Goal: Communication & Community: Participate in discussion

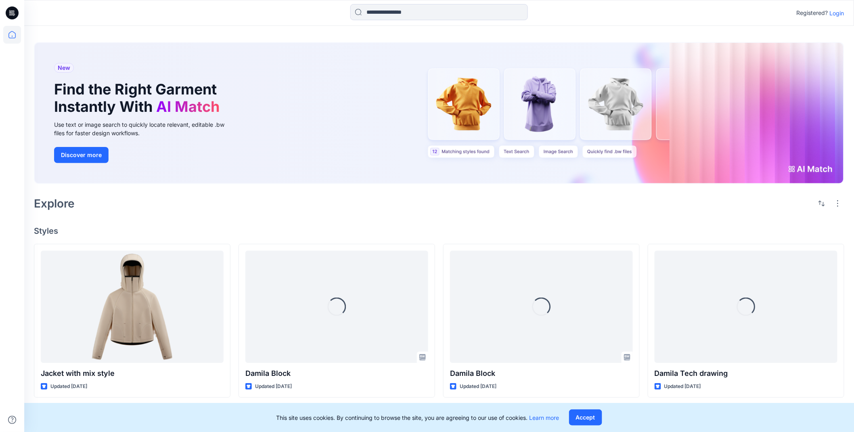
click at [840, 12] on p "Login" at bounding box center [837, 13] width 15 height 8
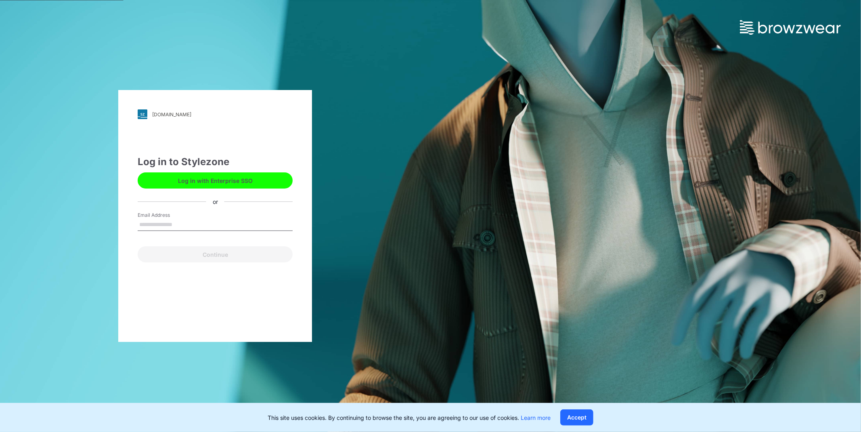
click at [216, 222] on input "Email Address" at bounding box center [215, 225] width 155 height 12
type input "**********"
click at [234, 257] on button "Continue" at bounding box center [215, 254] width 155 height 16
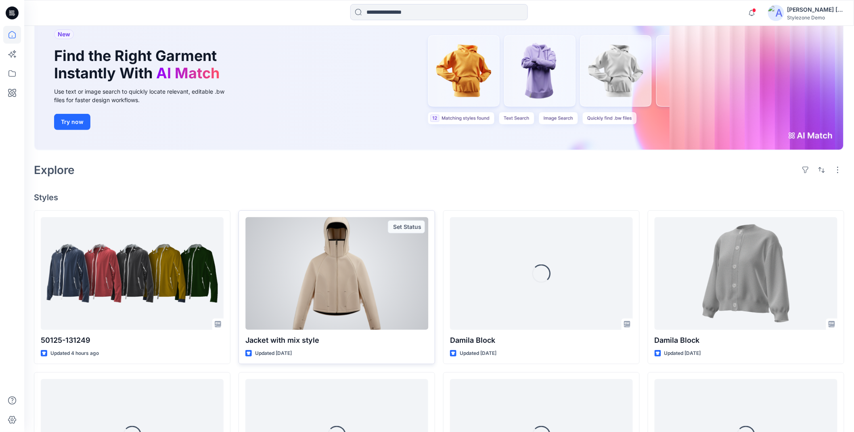
scroll to position [90, 0]
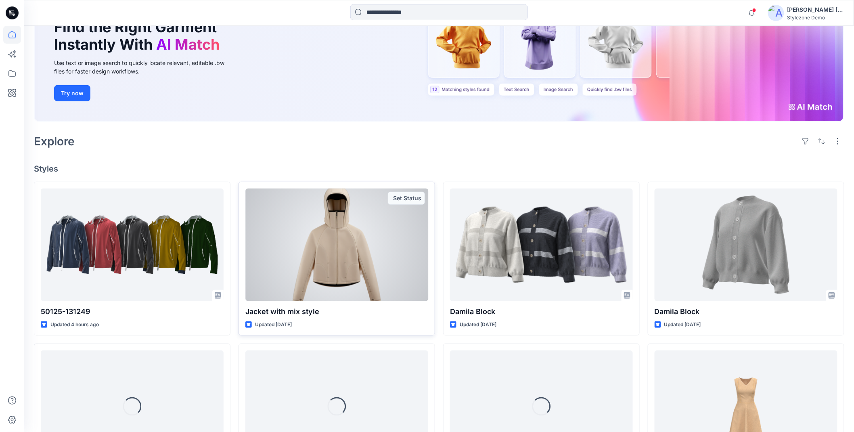
click at [349, 257] on div at bounding box center [336, 244] width 183 height 112
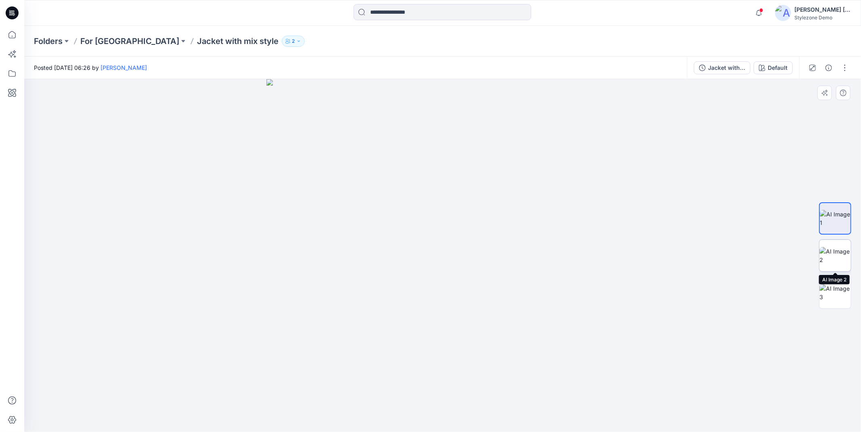
click at [830, 257] on img at bounding box center [834, 255] width 31 height 17
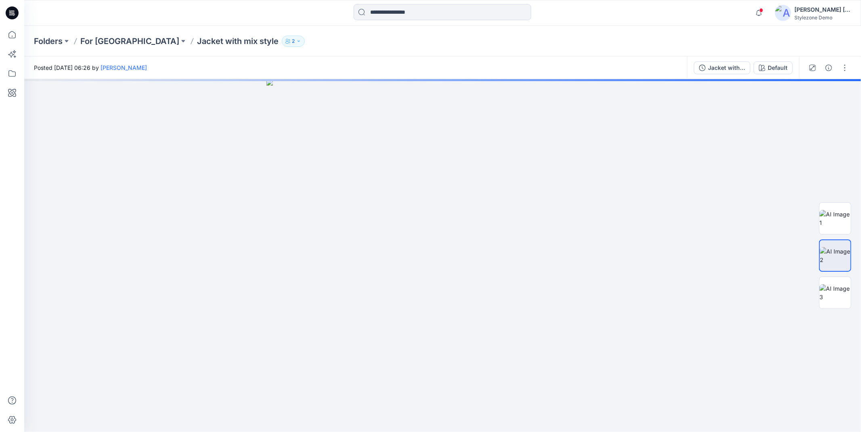
click at [13, 14] on icon at bounding box center [12, 13] width 13 height 26
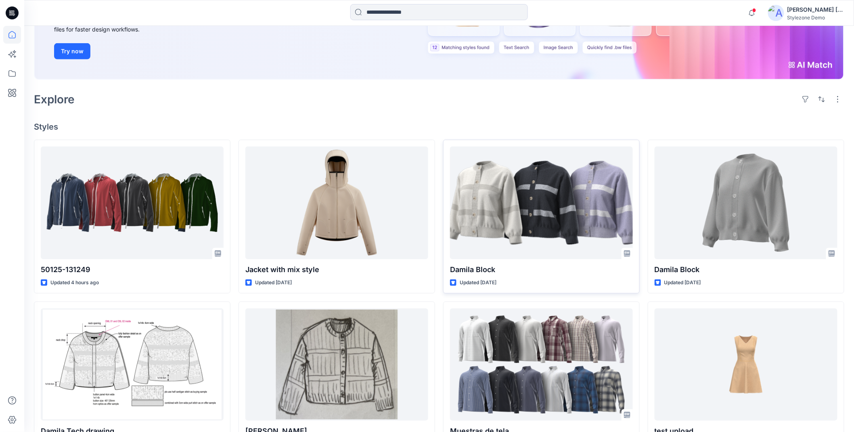
scroll to position [131, 0]
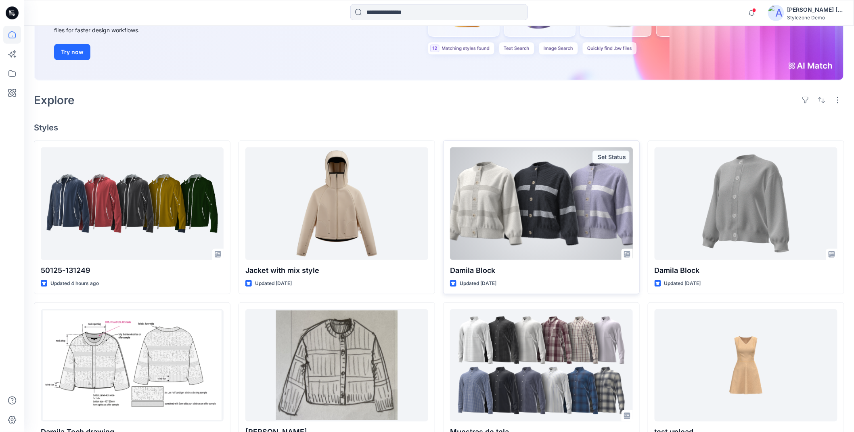
click at [543, 200] on div at bounding box center [541, 203] width 183 height 112
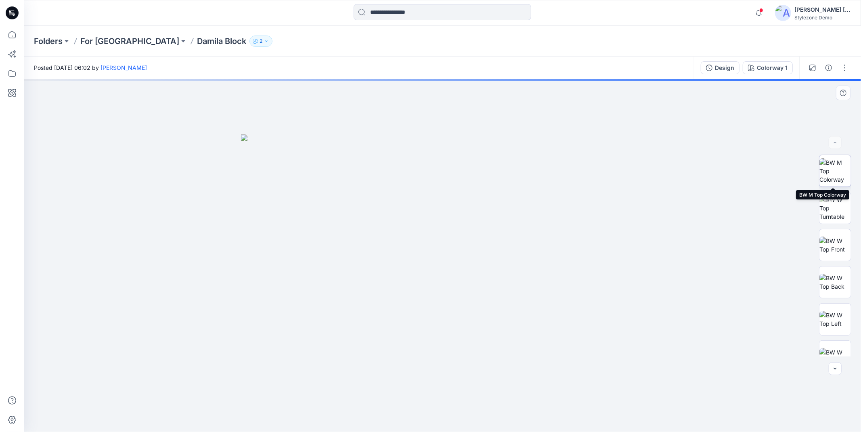
click at [831, 174] on img at bounding box center [834, 170] width 31 height 25
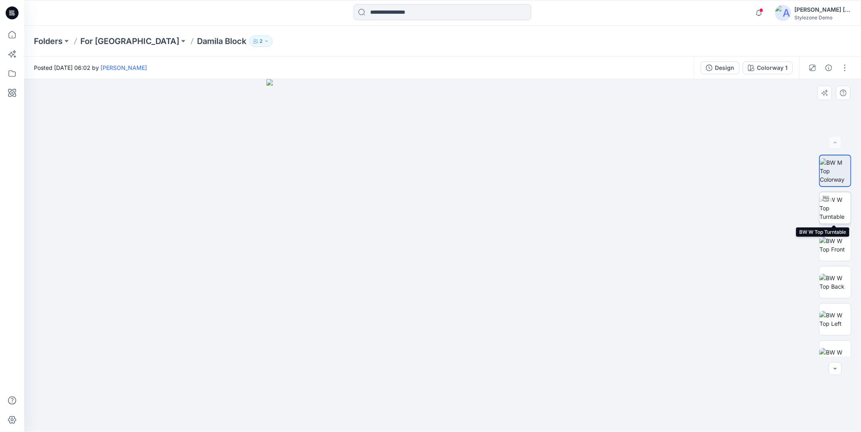
click at [838, 202] on img at bounding box center [834, 207] width 31 height 25
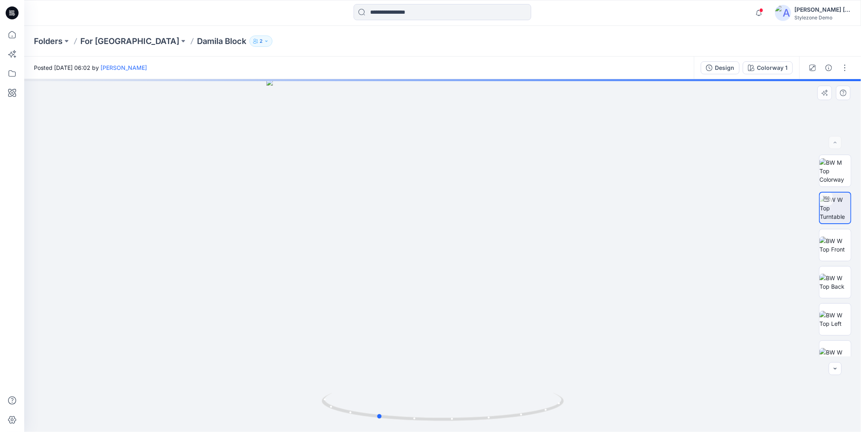
drag, startPoint x: 443, startPoint y: 417, endPoint x: 592, endPoint y: 402, distance: 149.2
click at [588, 404] on div at bounding box center [442, 255] width 836 height 353
click at [837, 242] on img at bounding box center [834, 244] width 31 height 17
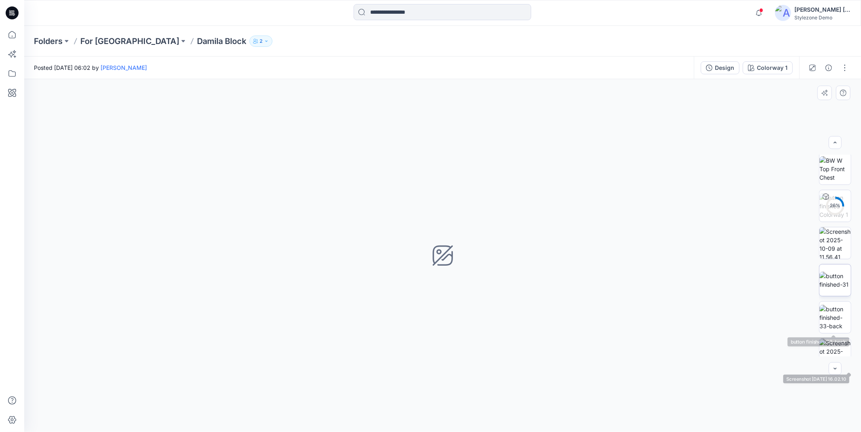
scroll to position [224, 0]
click at [826, 245] on img at bounding box center [834, 243] width 31 height 31
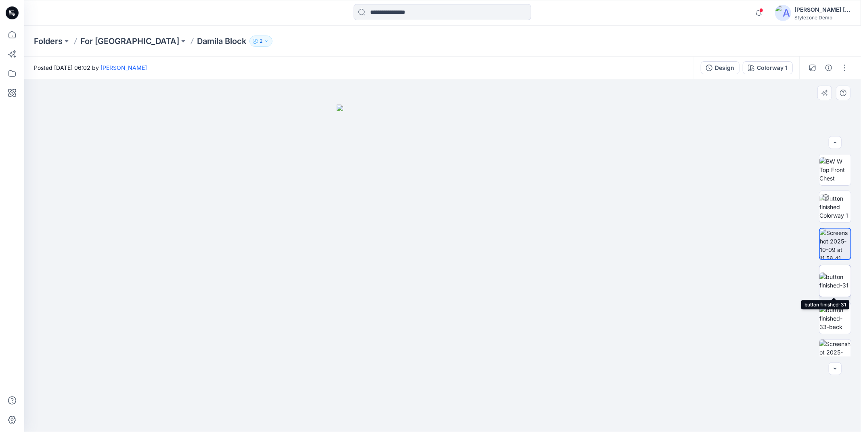
click at [829, 276] on img at bounding box center [834, 280] width 31 height 17
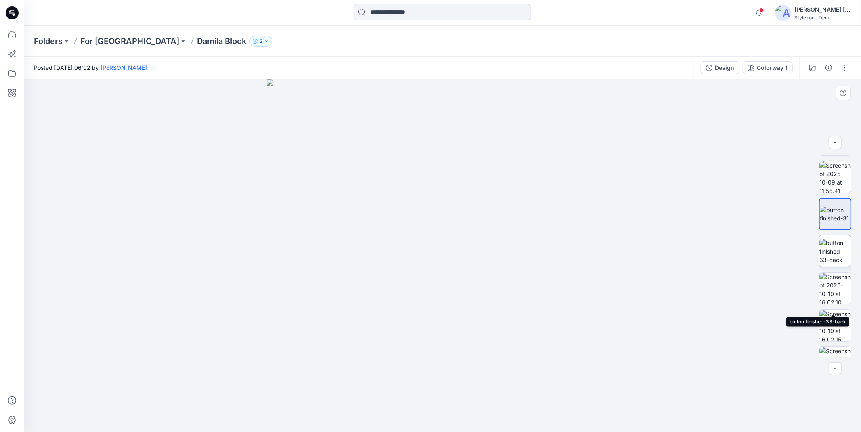
scroll to position [350, 0]
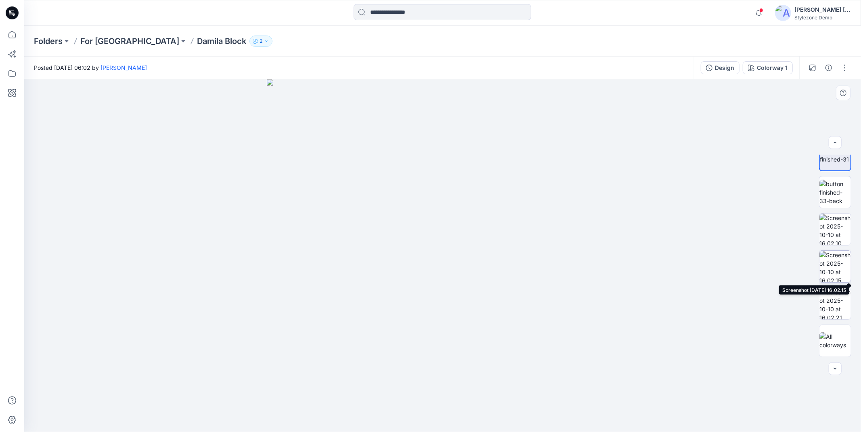
click at [842, 253] on img at bounding box center [834, 266] width 31 height 31
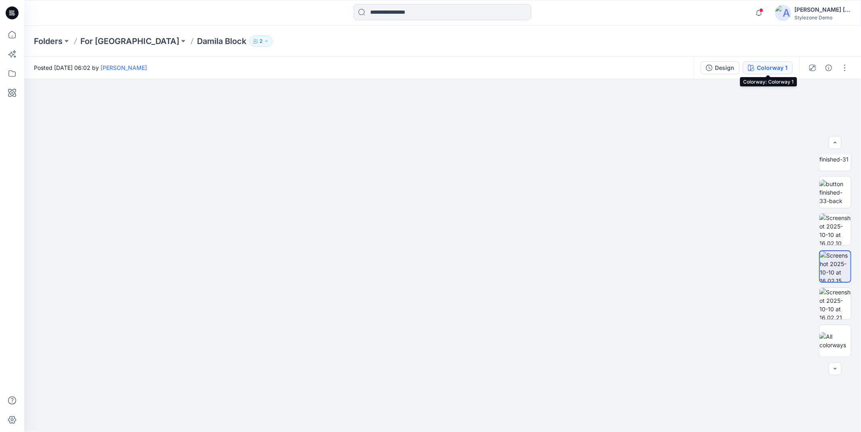
click at [767, 66] on div "Colorway 1" at bounding box center [772, 67] width 31 height 9
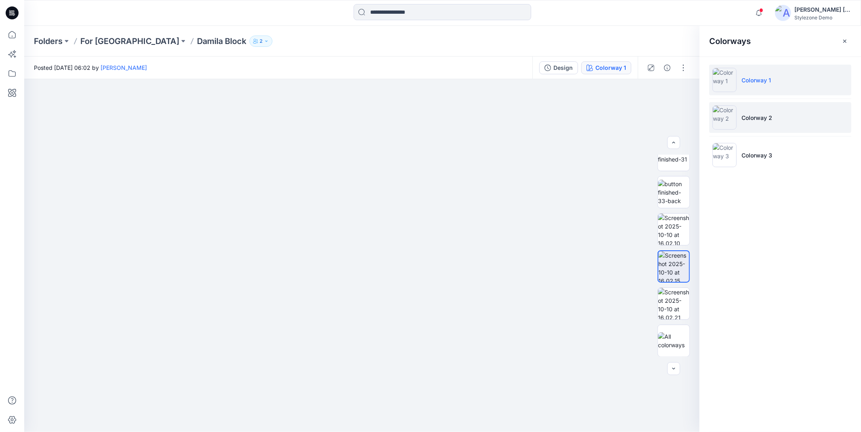
click at [797, 120] on li "Colorway 2" at bounding box center [780, 117] width 142 height 31
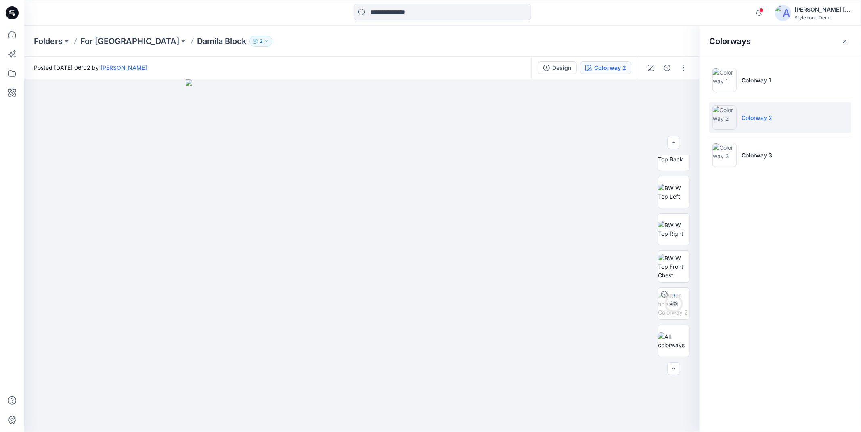
click at [481, 51] on div "Folders For New Prospect Damila Block 2" at bounding box center [442, 41] width 836 height 31
click at [18, 77] on icon at bounding box center [12, 74] width 18 height 18
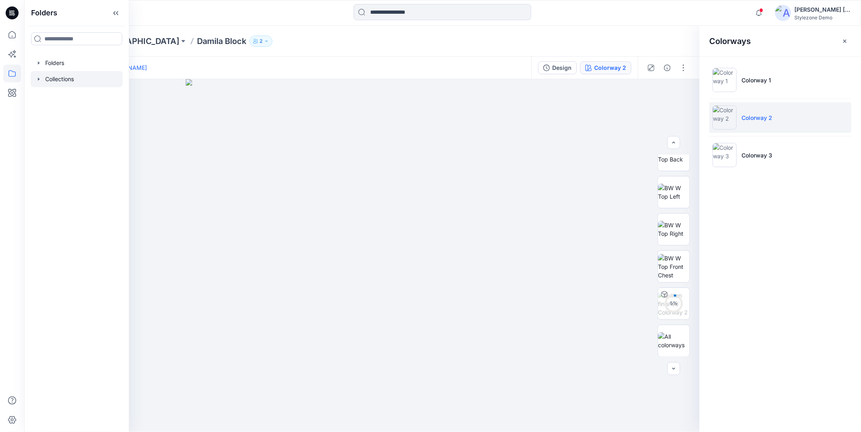
click at [73, 78] on div at bounding box center [77, 79] width 92 height 16
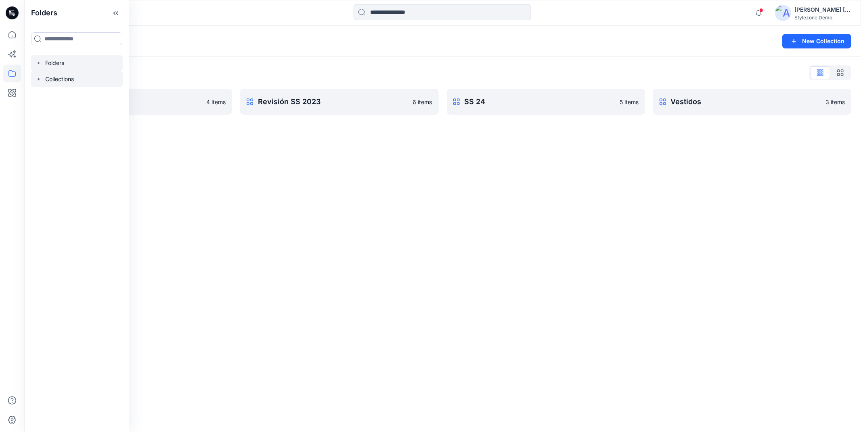
click at [73, 65] on div at bounding box center [77, 63] width 92 height 16
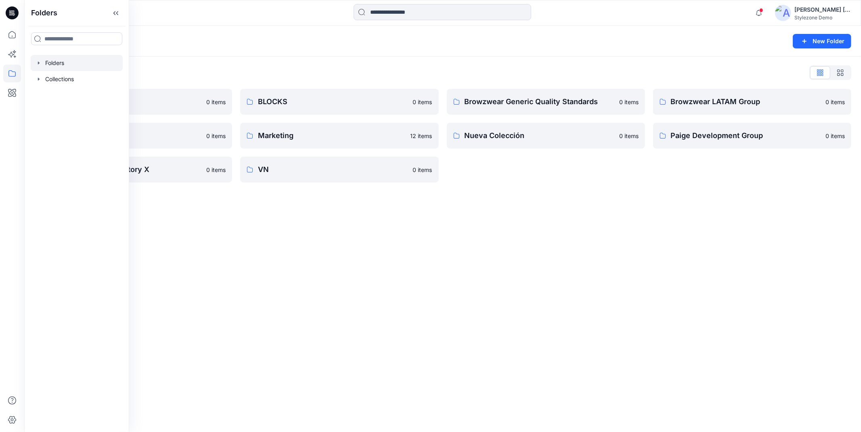
click at [531, 253] on div "Folders New Folder Folders List All Direct Importers 0 items Grupo1 0 items [PE…" at bounding box center [442, 229] width 836 height 406
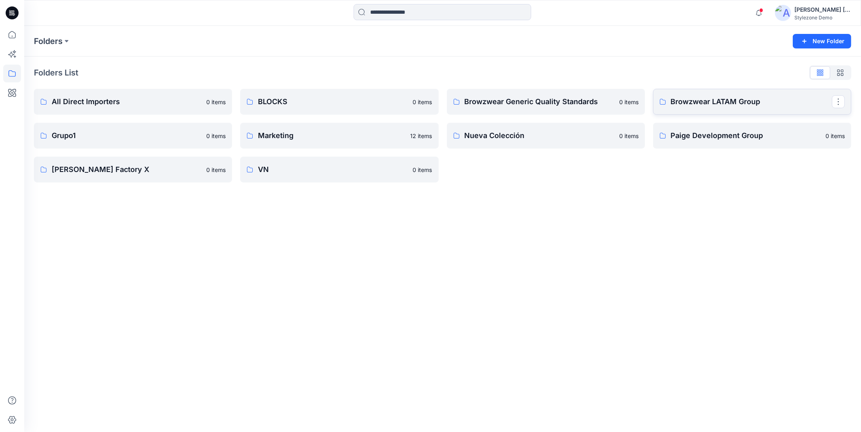
click at [763, 110] on link "Browzwear LATAM Group" at bounding box center [752, 102] width 198 height 26
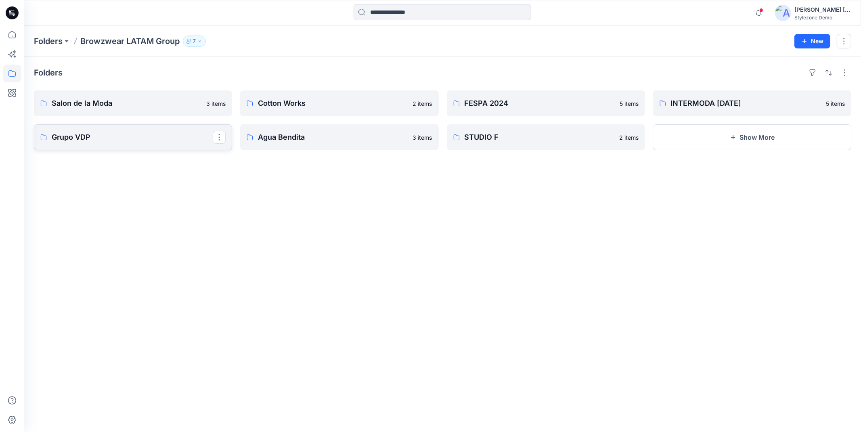
click at [112, 139] on p "Grupo VDP" at bounding box center [132, 137] width 161 height 11
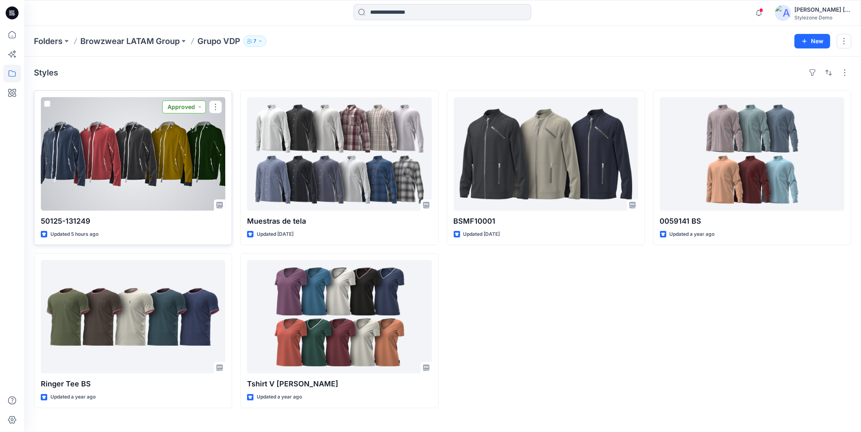
click at [199, 107] on button "Approved" at bounding box center [184, 106] width 44 height 13
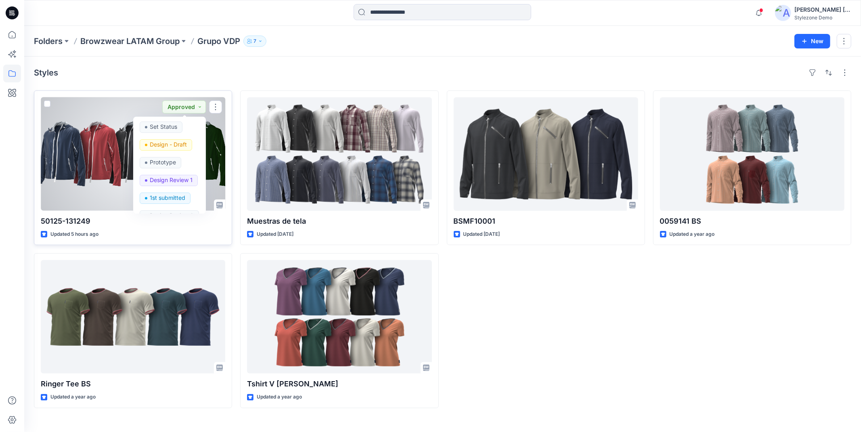
click at [114, 121] on div at bounding box center [133, 153] width 184 height 113
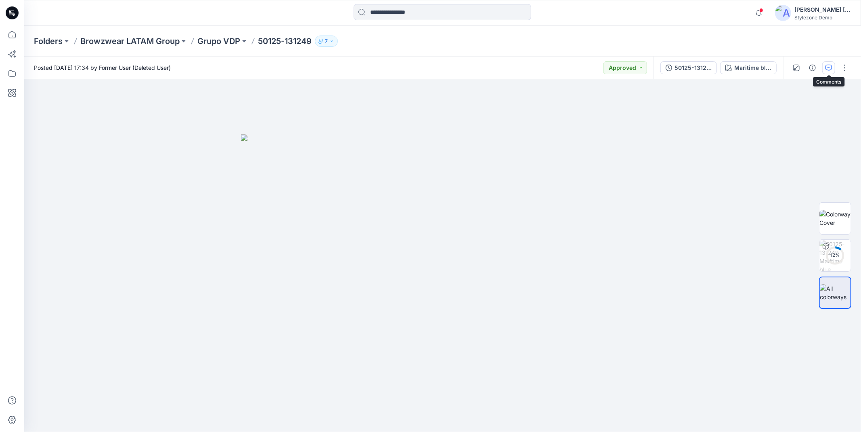
click at [828, 70] on icon "button" at bounding box center [828, 68] width 6 height 6
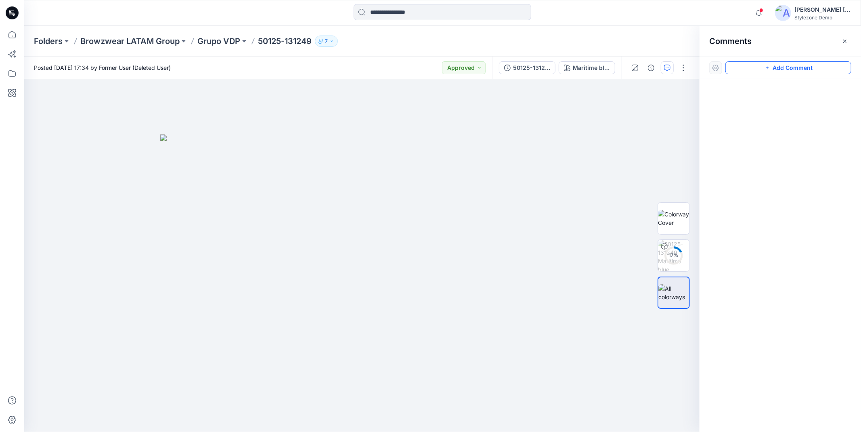
click at [773, 73] on button "Add Comment" at bounding box center [788, 67] width 126 height 13
click at [393, 155] on div "1" at bounding box center [361, 255] width 675 height 353
click at [667, 68] on icon "button" at bounding box center [667, 68] width 6 height 6
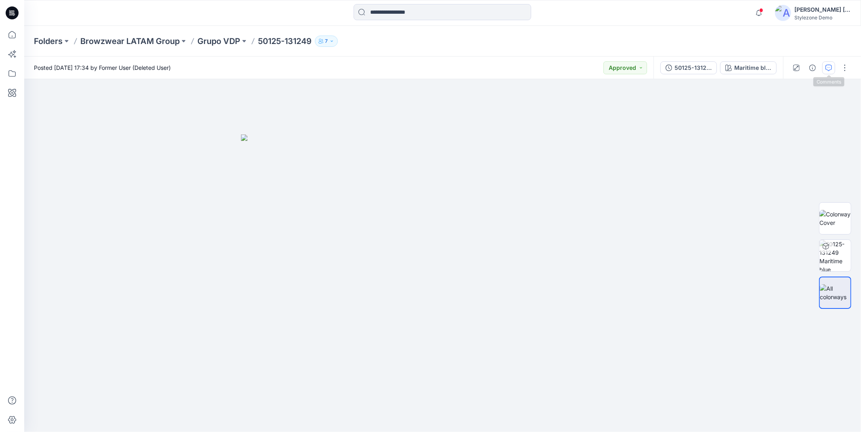
click at [834, 66] on button "button" at bounding box center [828, 67] width 13 height 13
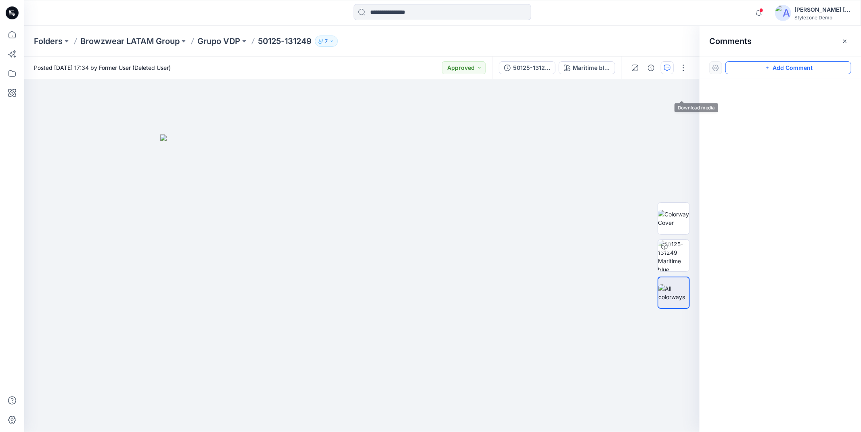
click at [768, 73] on button "Add Comment" at bounding box center [788, 67] width 126 height 13
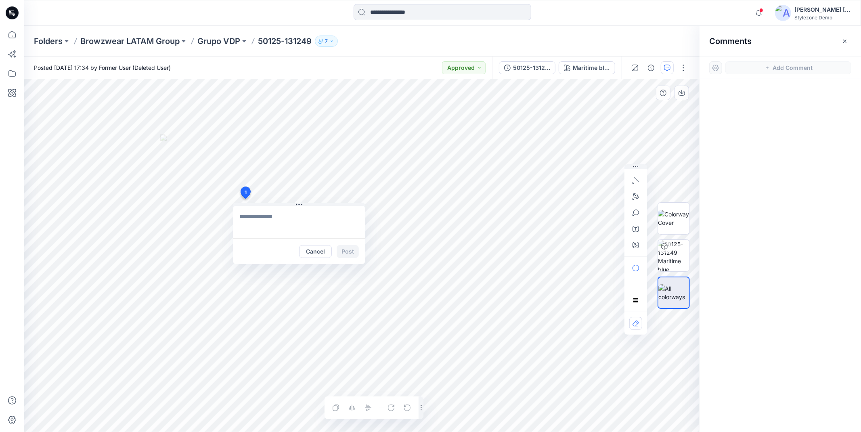
click at [245, 199] on div "1 Cancel Post Layer 1" at bounding box center [361, 255] width 675 height 353
click at [631, 213] on button "button" at bounding box center [635, 212] width 13 height 13
click at [606, 216] on icon "button" at bounding box center [608, 213] width 6 height 6
click at [279, 216] on textarea at bounding box center [299, 222] width 132 height 32
type textarea "*********"
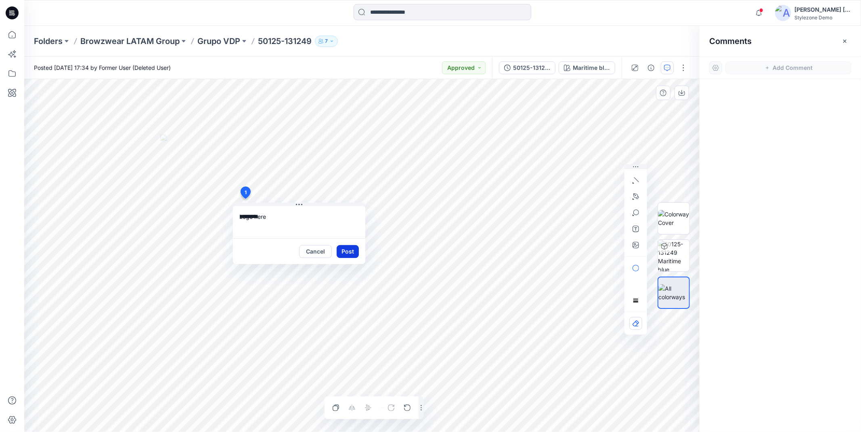
click at [351, 255] on button "Post" at bounding box center [348, 251] width 22 height 13
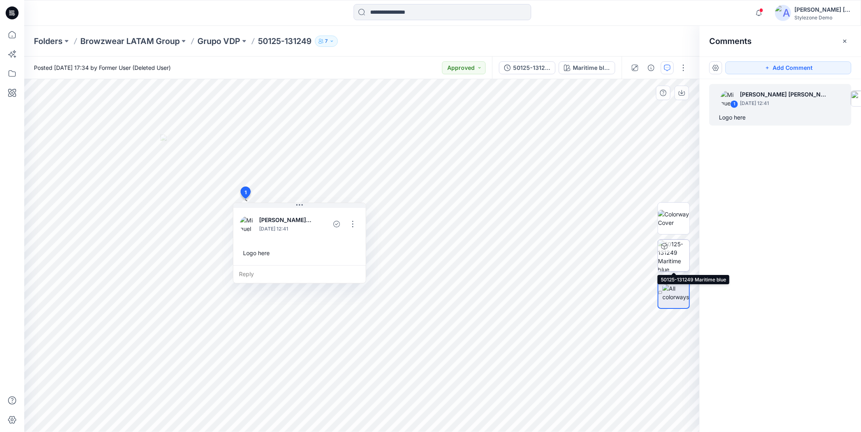
click at [674, 256] on img at bounding box center [673, 255] width 31 height 31
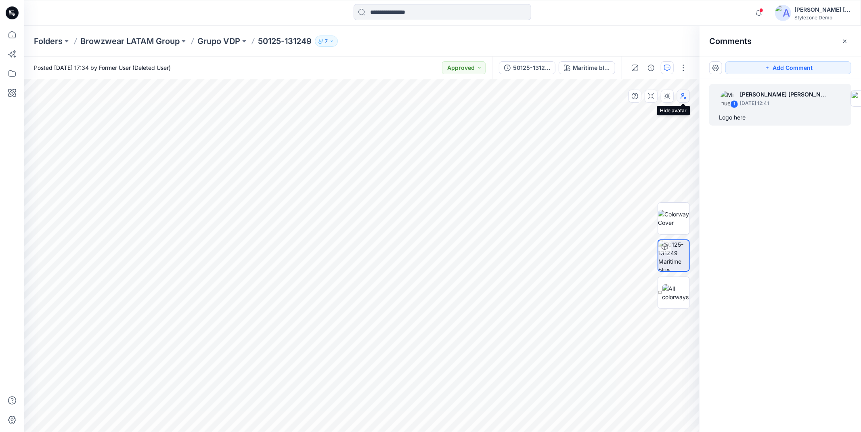
click at [686, 99] on button "button" at bounding box center [683, 96] width 13 height 13
click at [685, 73] on button "button" at bounding box center [683, 67] width 13 height 13
click at [644, 142] on p "Add Colorways" at bounding box center [647, 142] width 40 height 8
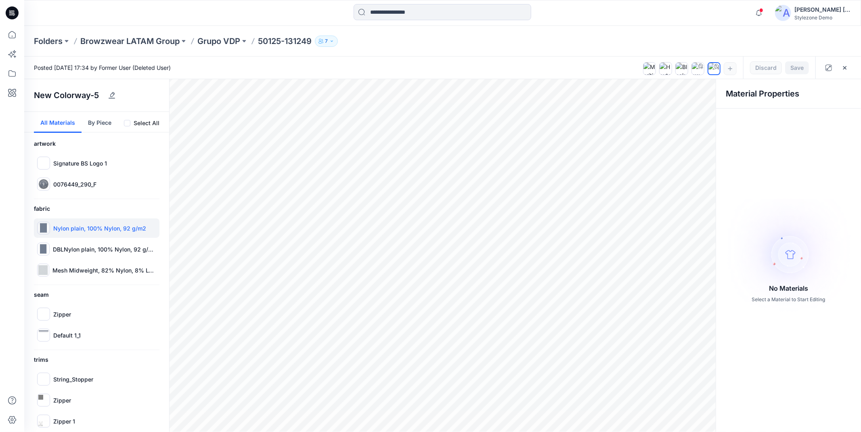
click at [85, 228] on p "Nylon plain, 100% Nylon, 92 g/m2" at bounding box center [99, 228] width 93 height 8
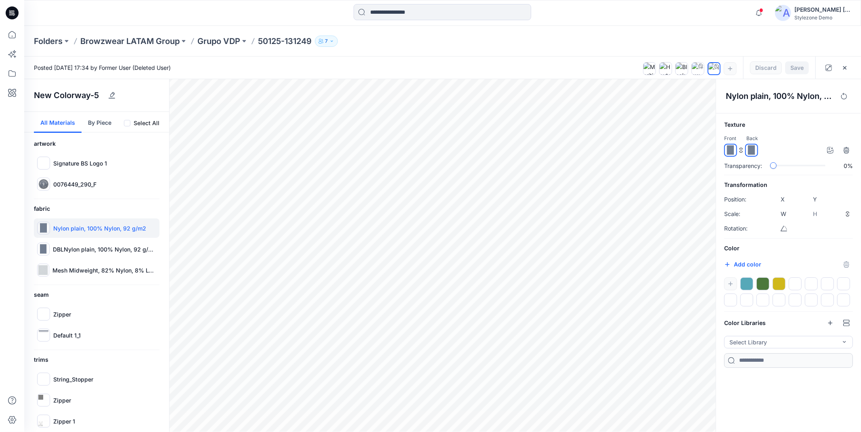
click at [765, 280] on div at bounding box center [762, 283] width 13 height 13
click at [90, 248] on p "DBLNylon plain, 100% Nylon, 92 g/m2 1" at bounding box center [104, 249] width 103 height 8
click at [766, 282] on div at bounding box center [762, 283] width 13 height 13
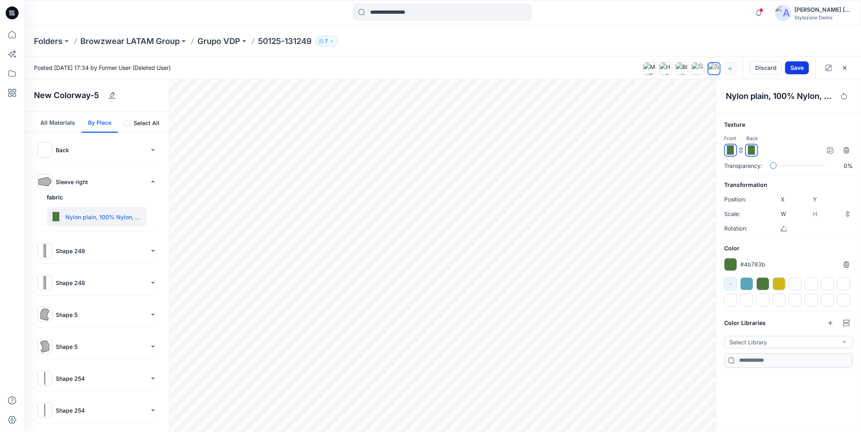
click at [799, 62] on button "Save" at bounding box center [797, 67] width 24 height 13
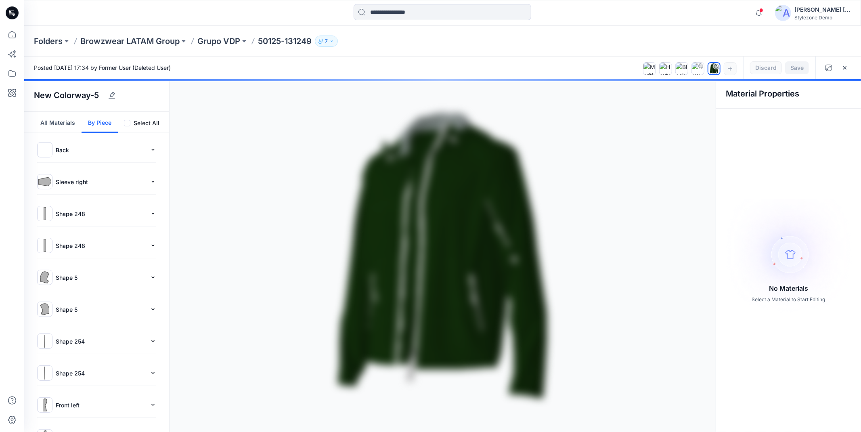
click at [326, 38] on button "7" at bounding box center [326, 41] width 23 height 11
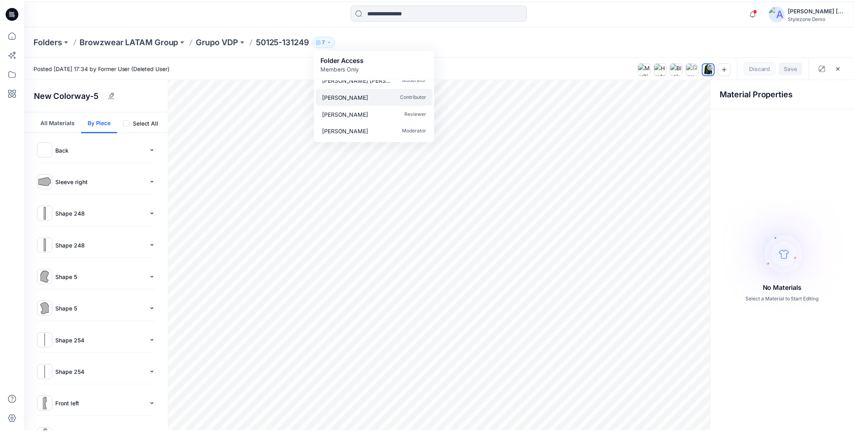
scroll to position [45, 0]
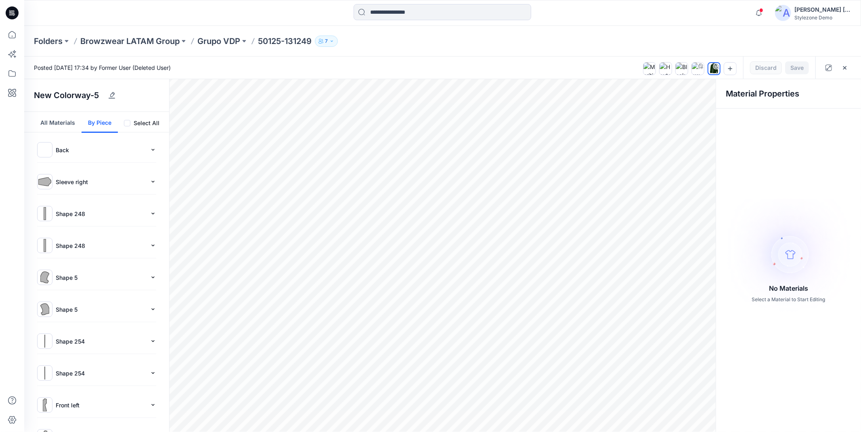
click at [539, 52] on div "Folders Browzwear LATAM Group Grupo VDP 50125-131249 7 Folder Access Members On…" at bounding box center [442, 41] width 836 height 31
click at [11, 10] on icon at bounding box center [12, 12] width 13 height 13
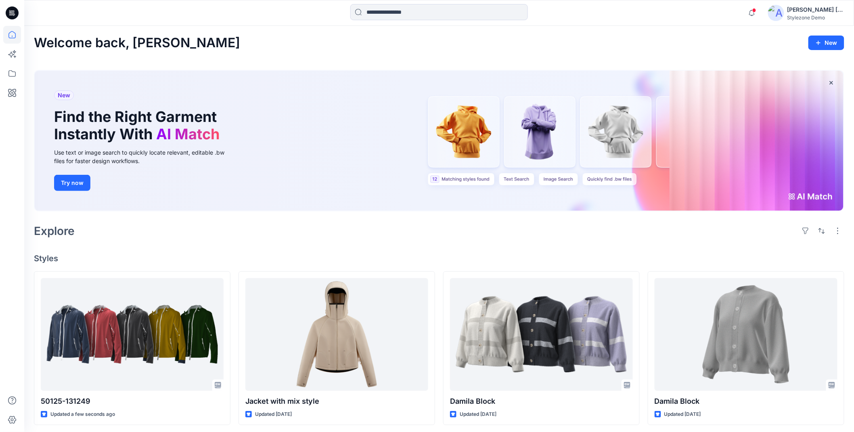
click at [604, 131] on div "New Find the Right Garment Instantly With AI Match Use text or image search to …" at bounding box center [439, 141] width 809 height 140
drag, startPoint x: 111, startPoint y: 134, endPoint x: 625, endPoint y: 130, distance: 513.3
click at [120, 132] on h1 "Find the Right Garment Instantly With AI Match" at bounding box center [138, 125] width 169 height 35
click at [51, 189] on div "New Find the Right Garment Instantly With AI Match Use text or image search to …" at bounding box center [145, 141] width 194 height 140
click at [66, 186] on button "Try now" at bounding box center [72, 183] width 36 height 16
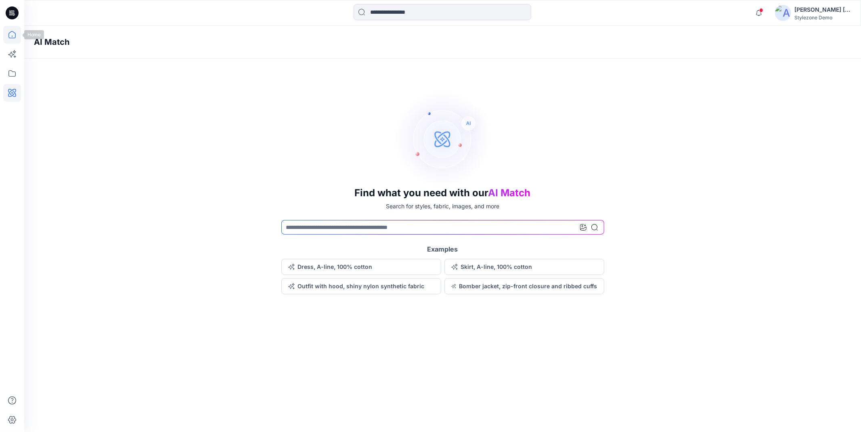
click at [6, 35] on icon at bounding box center [12, 35] width 18 height 18
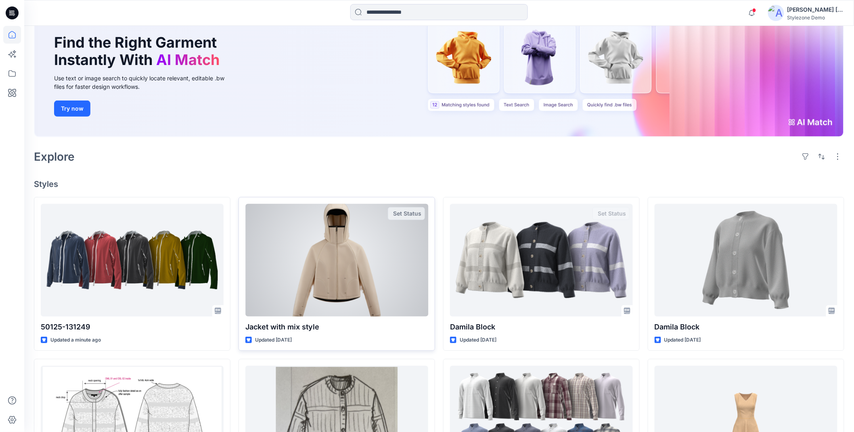
scroll to position [90, 0]
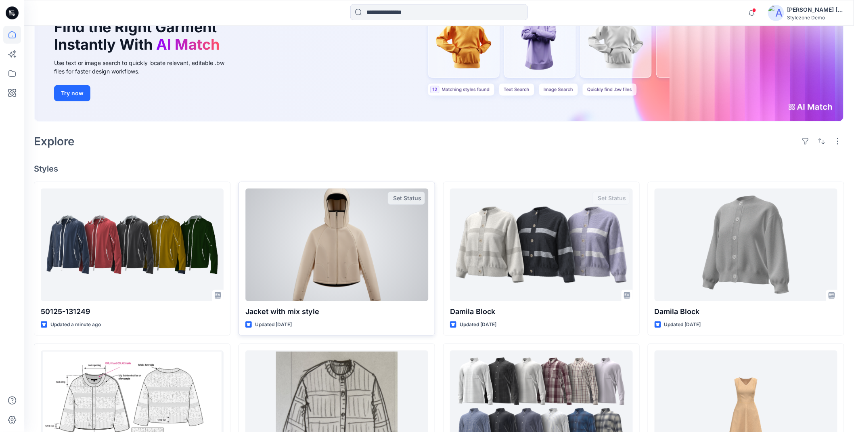
click at [338, 247] on div at bounding box center [336, 244] width 183 height 112
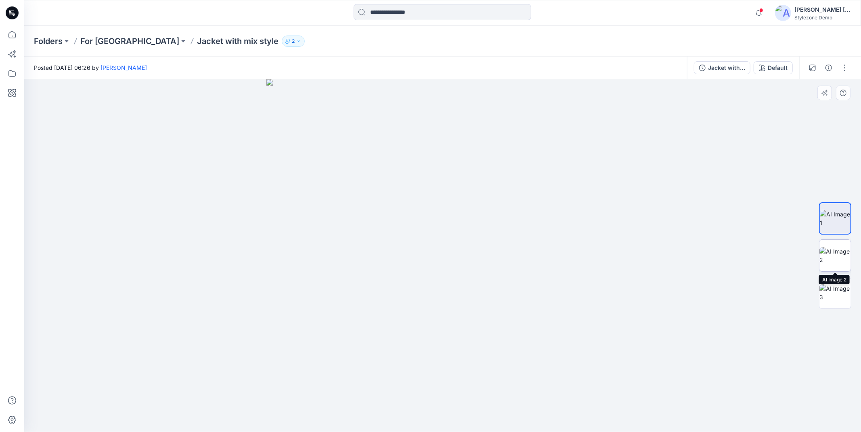
click at [841, 247] on img at bounding box center [834, 255] width 31 height 17
click at [829, 284] on img at bounding box center [834, 292] width 31 height 17
